Goal: Transaction & Acquisition: Register for event/course

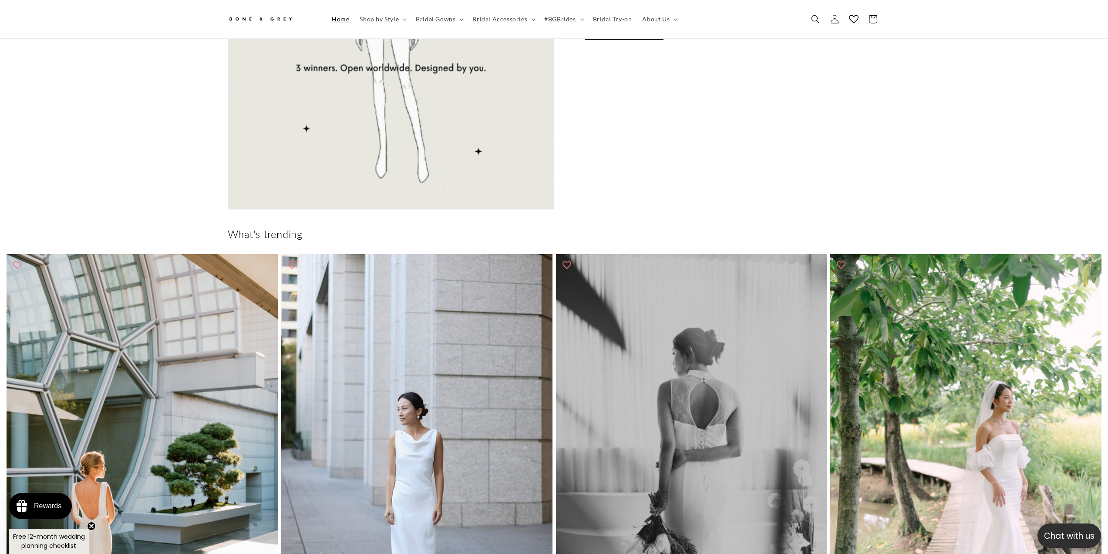
scroll to position [431, 0]
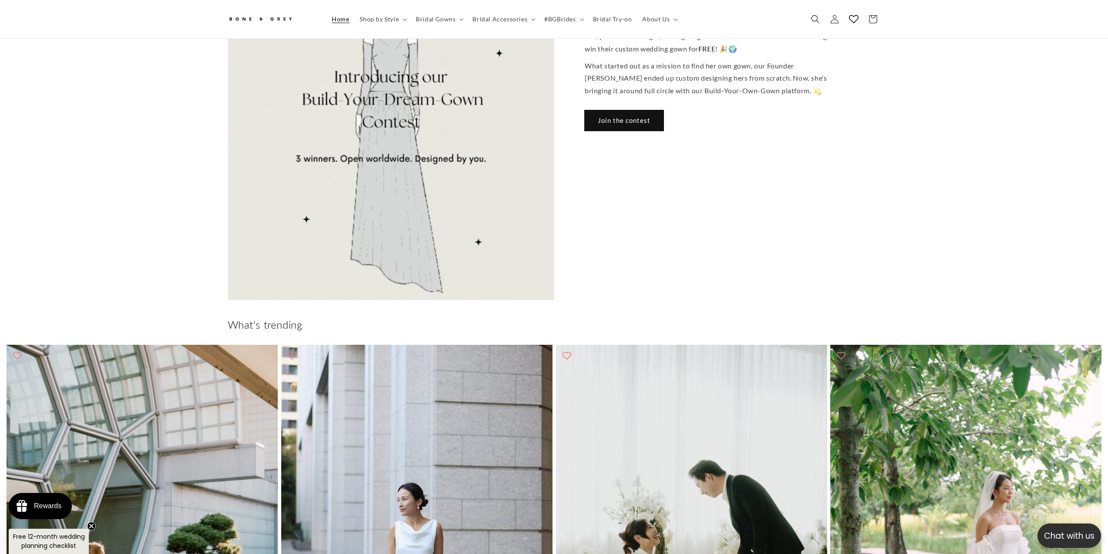
click at [633, 110] on link "Join the contest" at bounding box center [624, 120] width 79 height 20
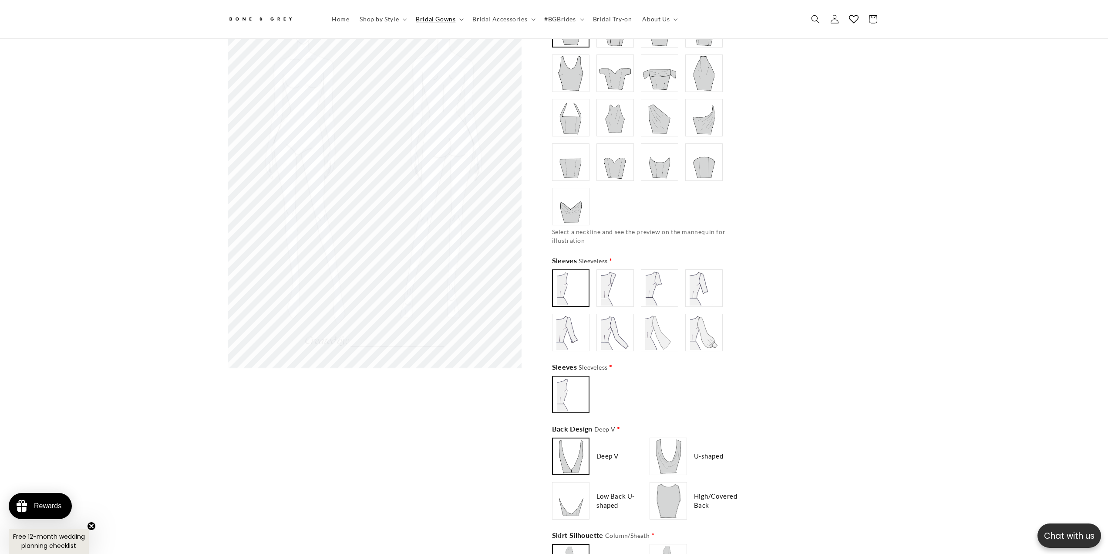
scroll to position [649, 0]
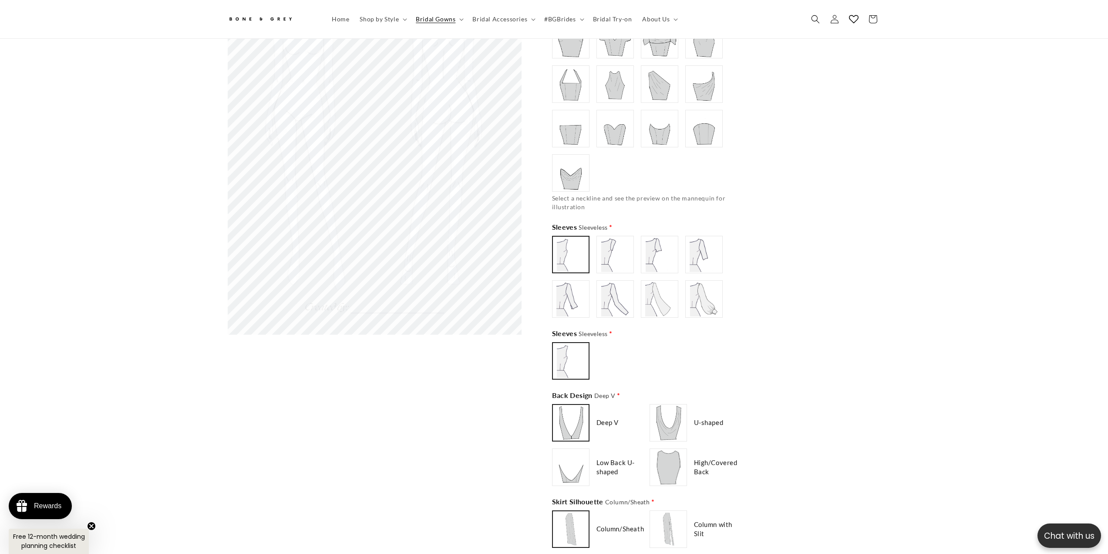
click at [605, 250] on img at bounding box center [615, 254] width 35 height 35
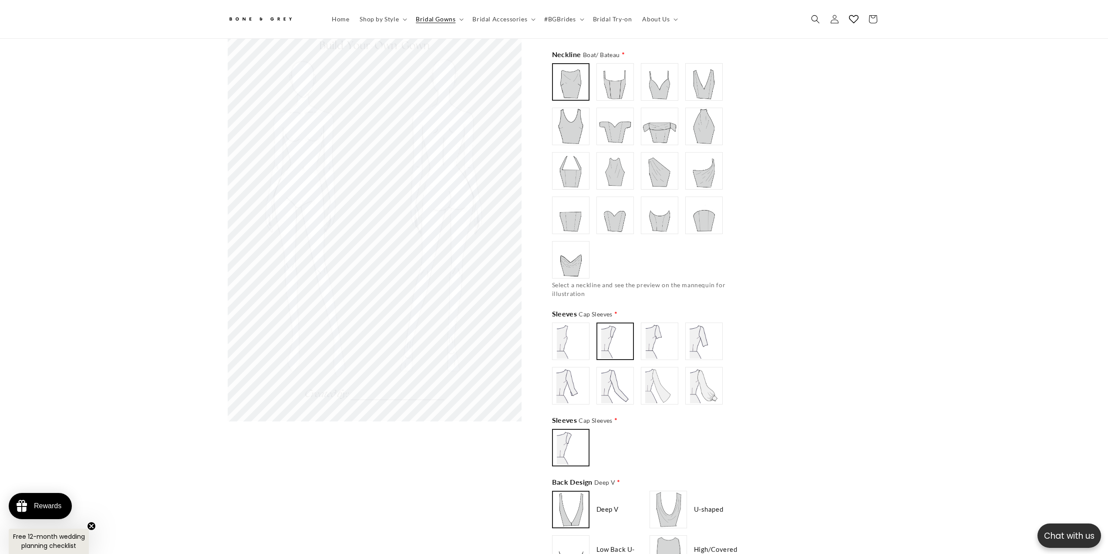
scroll to position [561, 0]
click at [652, 343] on img at bounding box center [659, 341] width 35 height 35
click at [697, 337] on img at bounding box center [704, 341] width 35 height 35
click at [563, 393] on img at bounding box center [571, 385] width 35 height 35
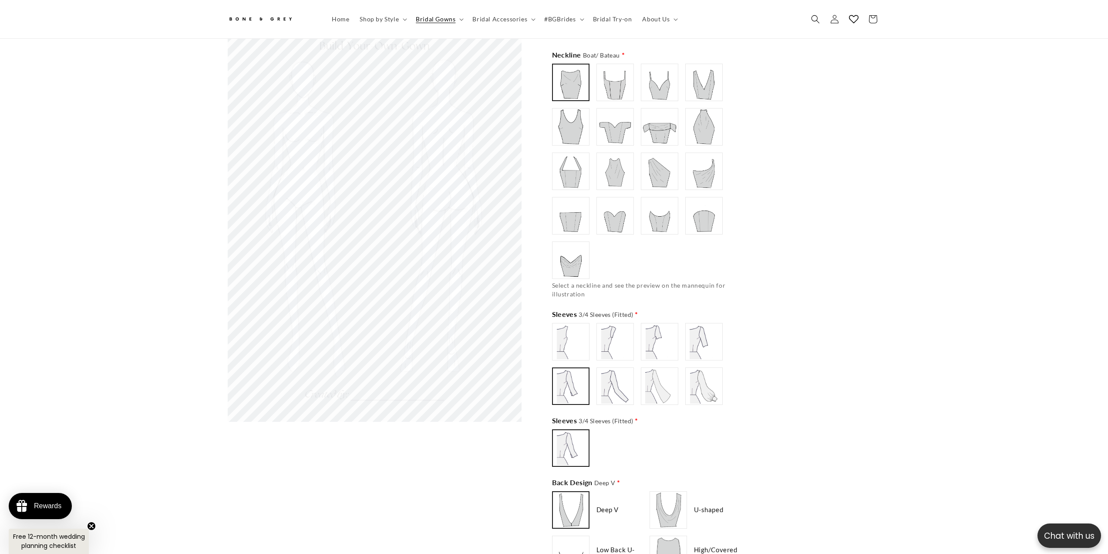
type input "**********"
click at [697, 389] on img at bounding box center [704, 385] width 35 height 35
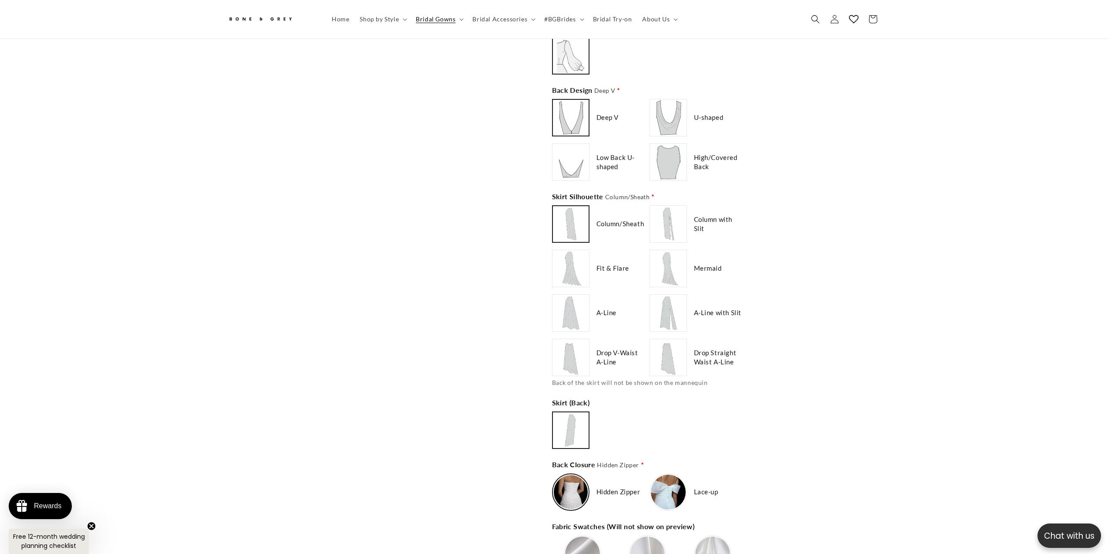
scroll to position [0, 0]
click at [256, 251] on div "Open media 1 in modal" at bounding box center [375, 430] width 294 height 1632
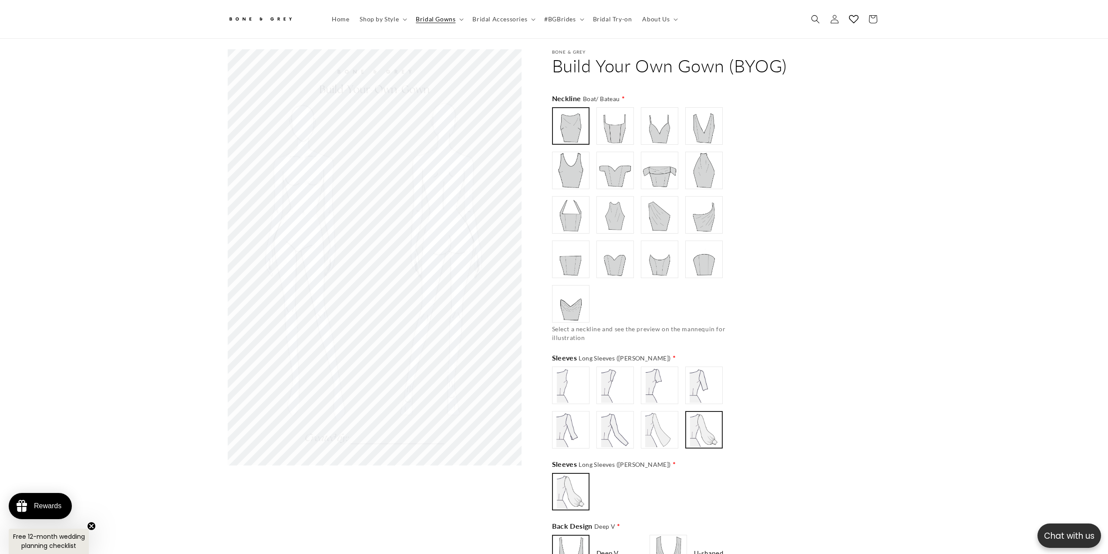
scroll to position [0, 240]
